Goal: Task Accomplishment & Management: Manage account settings

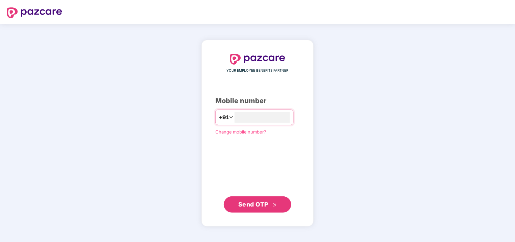
type input "**********"
click at [244, 201] on span "Send OTP" at bounding box center [253, 203] width 30 height 7
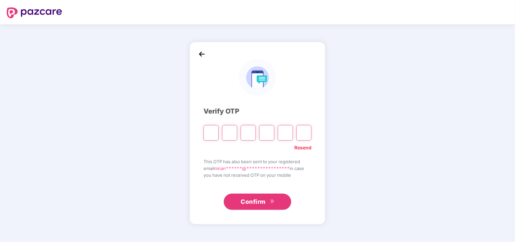
type input "*"
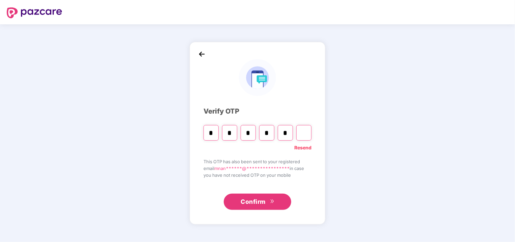
type input "*"
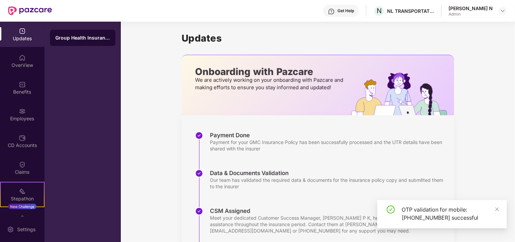
scroll to position [123, 0]
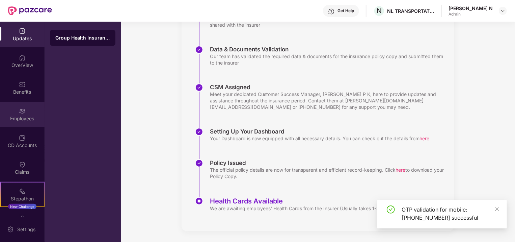
click at [24, 117] on div "Employees" at bounding box center [22, 118] width 45 height 7
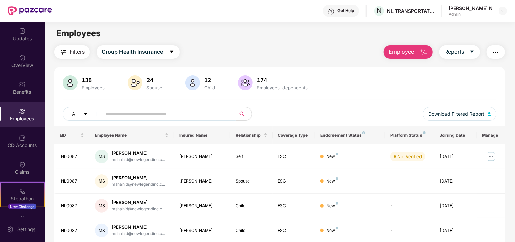
click at [138, 115] on input "text" at bounding box center [165, 114] width 121 height 10
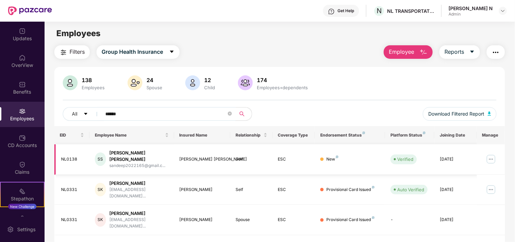
type input "******"
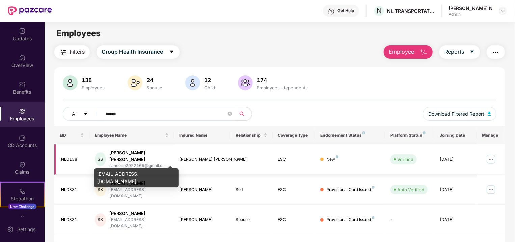
click at [141, 162] on div "sandeep2022165@gmail.c..." at bounding box center [138, 165] width 59 height 6
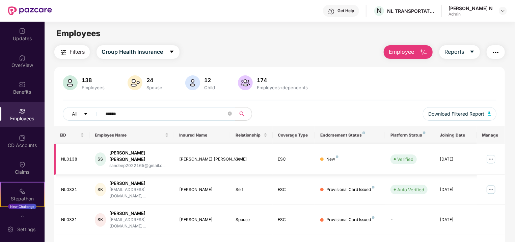
click at [491, 154] on img at bounding box center [490, 158] width 11 height 11
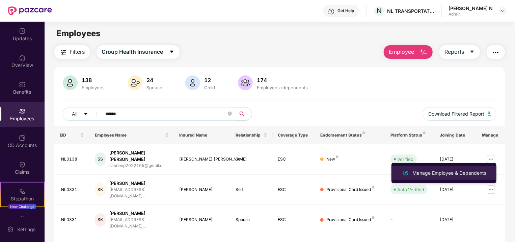
click at [449, 174] on div "Manage Employee & Dependents" at bounding box center [449, 172] width 77 height 7
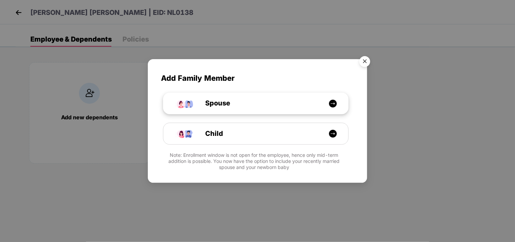
click at [262, 105] on div "Spouse" at bounding box center [259, 103] width 139 height 10
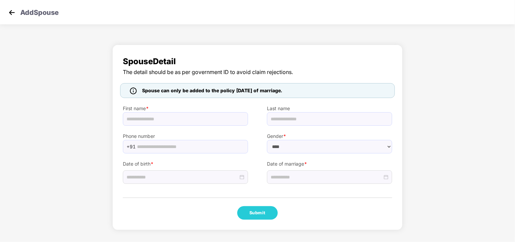
select select "******"
click at [13, 13] on img at bounding box center [12, 12] width 10 height 10
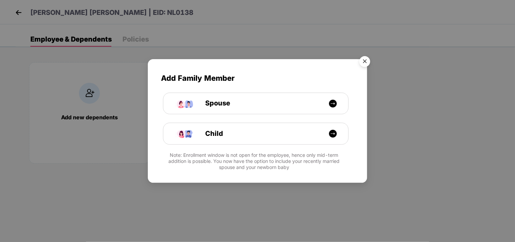
click at [367, 62] on img "Close" at bounding box center [364, 62] width 19 height 19
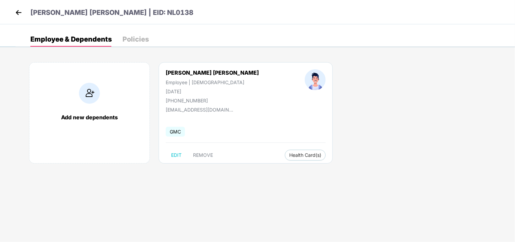
click at [326, 187] on body "[PERSON_NAME] [PERSON_NAME] | EID: NL0138 Employee & Dependents Policies Add ne…" at bounding box center [257, 121] width 515 height 242
click at [21, 14] on img at bounding box center [18, 12] width 10 height 10
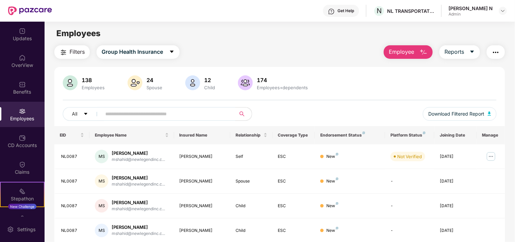
click at [22, 14] on img at bounding box center [30, 10] width 44 height 9
click at [240, 29] on div "Employees" at bounding box center [280, 33] width 470 height 13
click at [27, 9] on img at bounding box center [30, 10] width 44 height 9
click at [311, 36] on div "Employees" at bounding box center [280, 33] width 470 height 13
